Goal: Information Seeking & Learning: Compare options

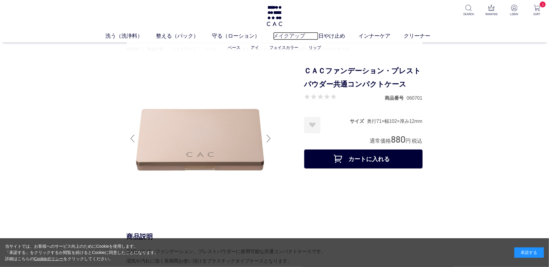
click at [298, 36] on link "メイクアップ" at bounding box center [295, 36] width 45 height 8
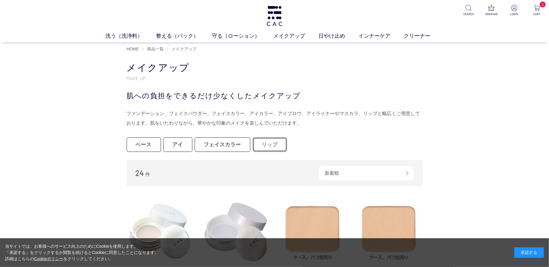
click at [262, 140] on link "リップ" at bounding box center [270, 144] width 34 height 15
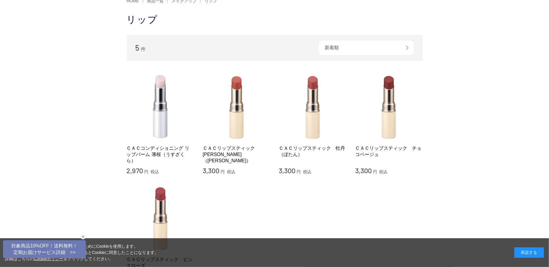
scroll to position [53, 0]
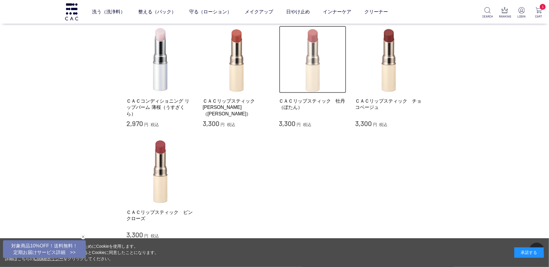
click at [311, 91] on img at bounding box center [313, 60] width 68 height 68
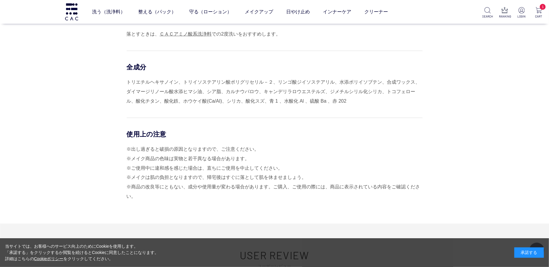
scroll to position [380, 0]
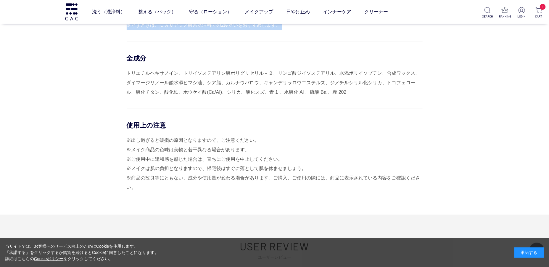
drag, startPoint x: 128, startPoint y: 41, endPoint x: 296, endPoint y: 38, distance: 167.6
click at [296, 38] on div "商品説明 やわらかな感触でなめらかにフィットし、透明感のある発色で唇を彩るリップスティックです。 マスク移りが目立ちにくい新処方。 青味を抑えてやわらかな印象…" at bounding box center [275, 27] width 296 height 376
copy div "商品説明 やわらかな感触でなめらかにフィットし、透明感のある発色で唇を彩るリップスティックです。 マスク移りが目立ちにくい新処方。 青味を抑えてやわらかな印象…"
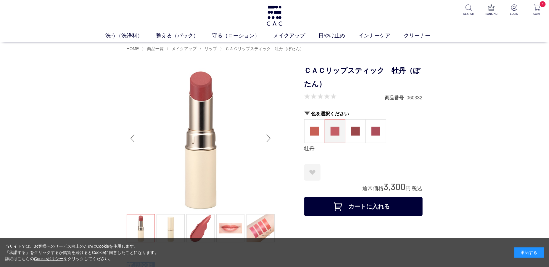
scroll to position [0, 0]
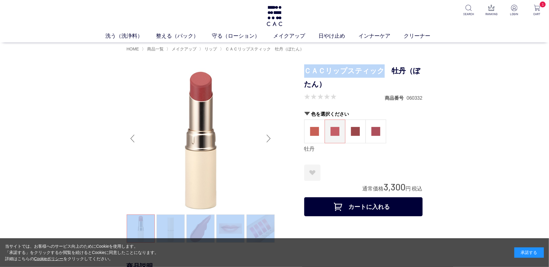
drag, startPoint x: 304, startPoint y: 72, endPoint x: 380, endPoint y: 71, distance: 75.8
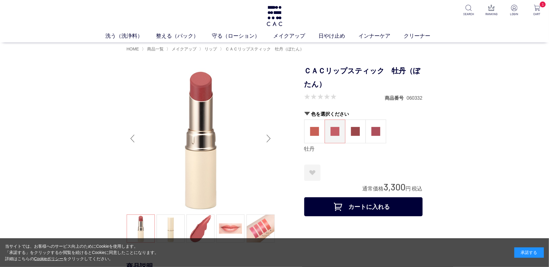
click at [380, 71] on h1 "ＣＡＣリップスティック　牡丹（ぼたん）" at bounding box center [363, 77] width 118 height 27
drag, startPoint x: 380, startPoint y: 74, endPoint x: 306, endPoint y: 70, distance: 73.8
click at [306, 70] on h1 "ＣＡＣリップスティック　牡丹（ぼたん）" at bounding box center [363, 77] width 118 height 27
copy h1 "ＣＡＣリップスティック"
drag, startPoint x: 360, startPoint y: 188, endPoint x: 426, endPoint y: 189, distance: 66.0
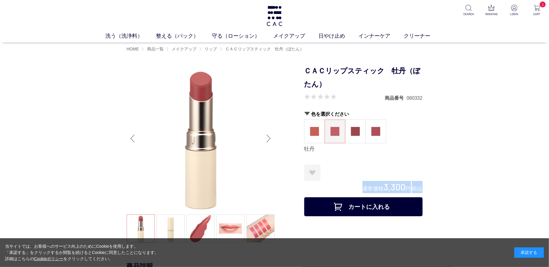
copy div "通常価格 3,300 円 税込"
click at [313, 130] on img at bounding box center [314, 131] width 9 height 9
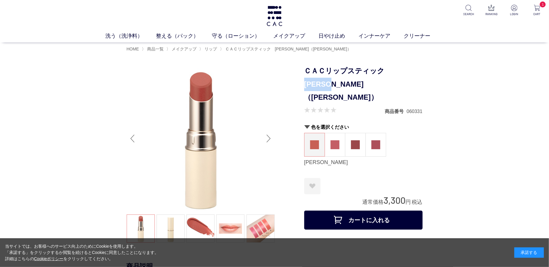
drag, startPoint x: 388, startPoint y: 70, endPoint x: 392, endPoint y: 80, distance: 10.4
click at [392, 80] on h1 "ＣＡＣリップスティック　茜（あかね）" at bounding box center [363, 84] width 118 height 40
copy h1 "茜（あかね）"
click at [344, 135] on figure at bounding box center [335, 144] width 20 height 23
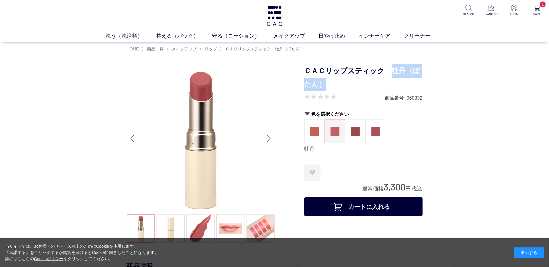
drag, startPoint x: 390, startPoint y: 73, endPoint x: 390, endPoint y: 81, distance: 8.3
click at [390, 81] on h1 "ＣＡＣリップスティック　牡丹（ぼたん）" at bounding box center [363, 77] width 118 height 27
copy h1 "牡丹（ぼたん）"
click at [357, 134] on img at bounding box center [355, 131] width 9 height 9
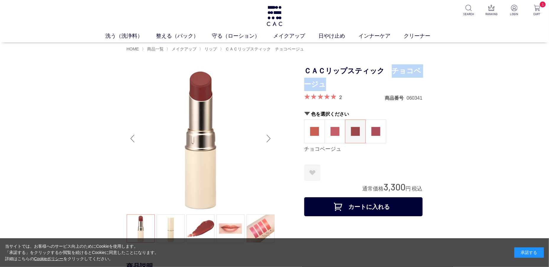
drag, startPoint x: 391, startPoint y: 70, endPoint x: 395, endPoint y: 84, distance: 14.4
click at [395, 84] on h1 "ＣＡＣリップスティック　チョコベージュ" at bounding box center [363, 77] width 118 height 27
copy h1 "チョコベージュ"
click at [371, 124] on figure at bounding box center [376, 131] width 20 height 23
drag, startPoint x: 391, startPoint y: 71, endPoint x: 391, endPoint y: 79, distance: 7.7
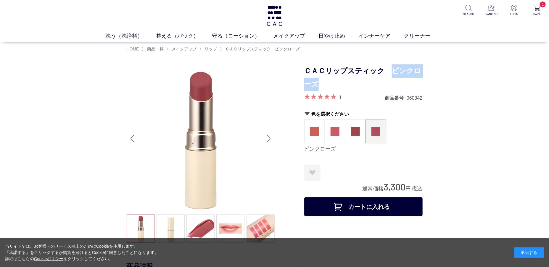
click at [391, 79] on h1 "ＣＡＣリップスティック　ピンクローズ" at bounding box center [363, 77] width 118 height 27
copy h1 "ピンクローズ"
